Goal: Task Accomplishment & Management: Manage account settings

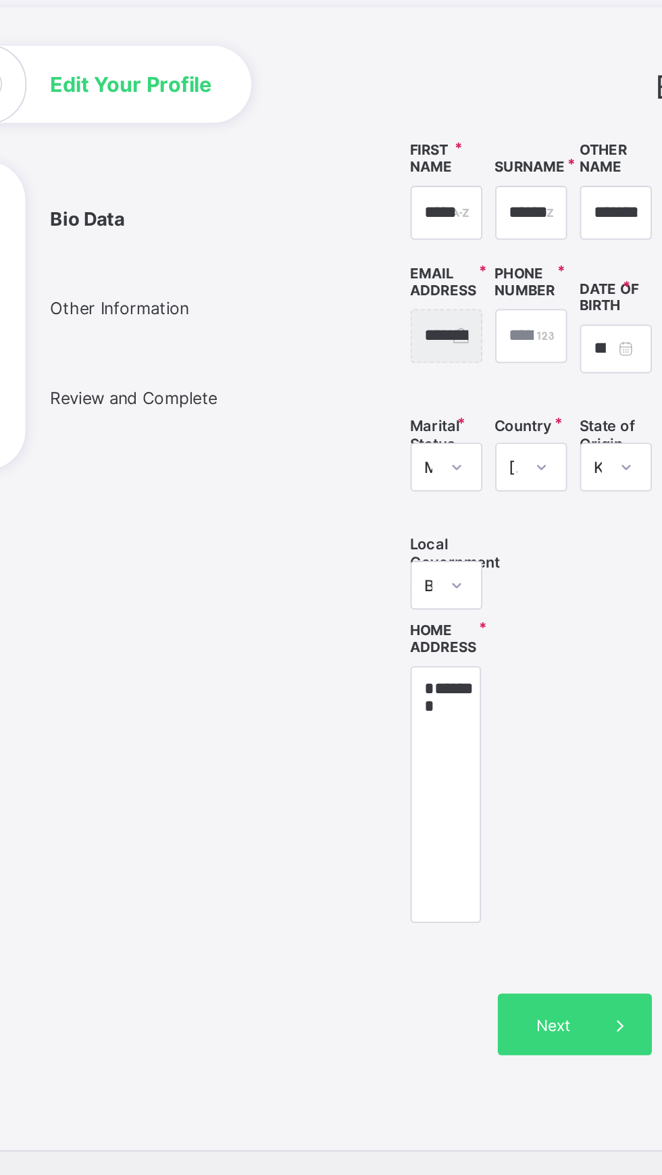
click at [152, 517] on ul "Bio Data Other Information Review and Complete" at bounding box center [138, 446] width 203 height 142
click at [150, 517] on ul "Bio Data Other Information Review and Complete" at bounding box center [138, 446] width 203 height 142
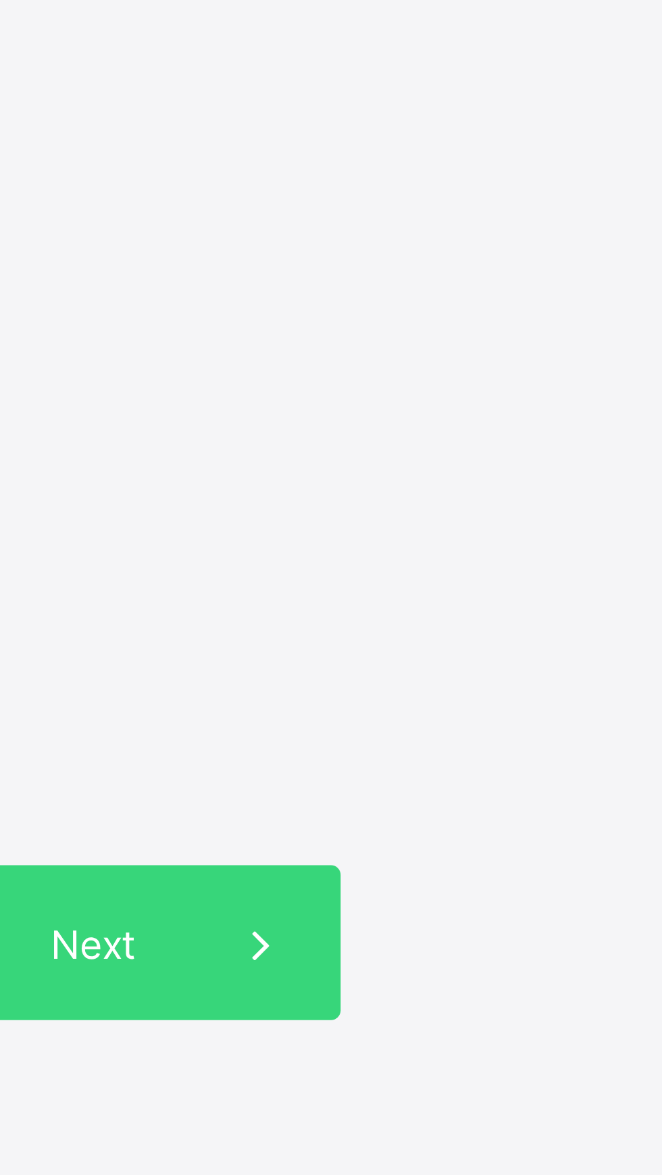
type input "**"
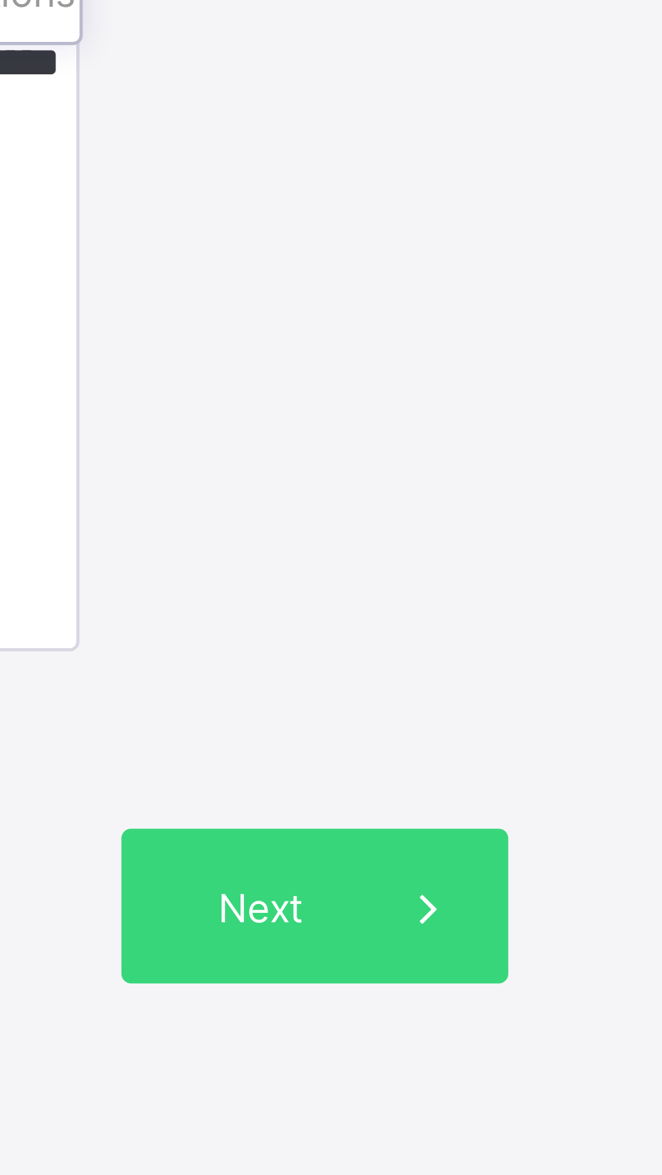
scroll to position [0, 5]
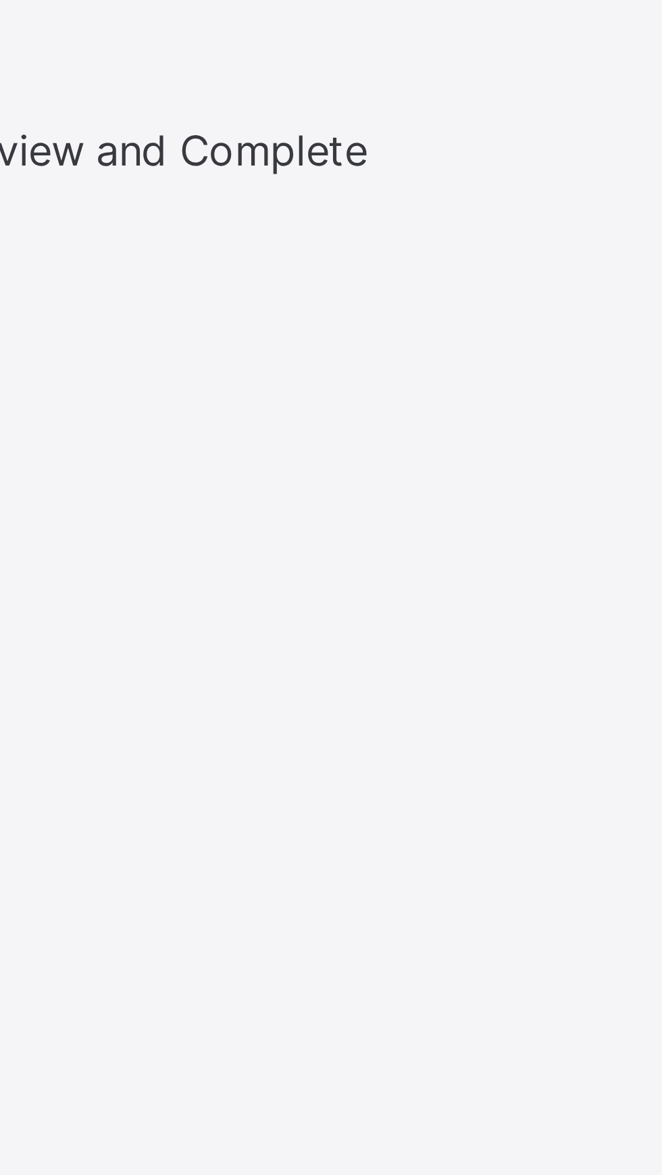
click at [155, 334] on div "Edit Your Profile" at bounding box center [116, 314] width 159 height 41
click at [157, 517] on ul "Bio Data Other Information Review and Complete" at bounding box center [138, 446] width 203 height 142
